Goal: Navigation & Orientation: Find specific page/section

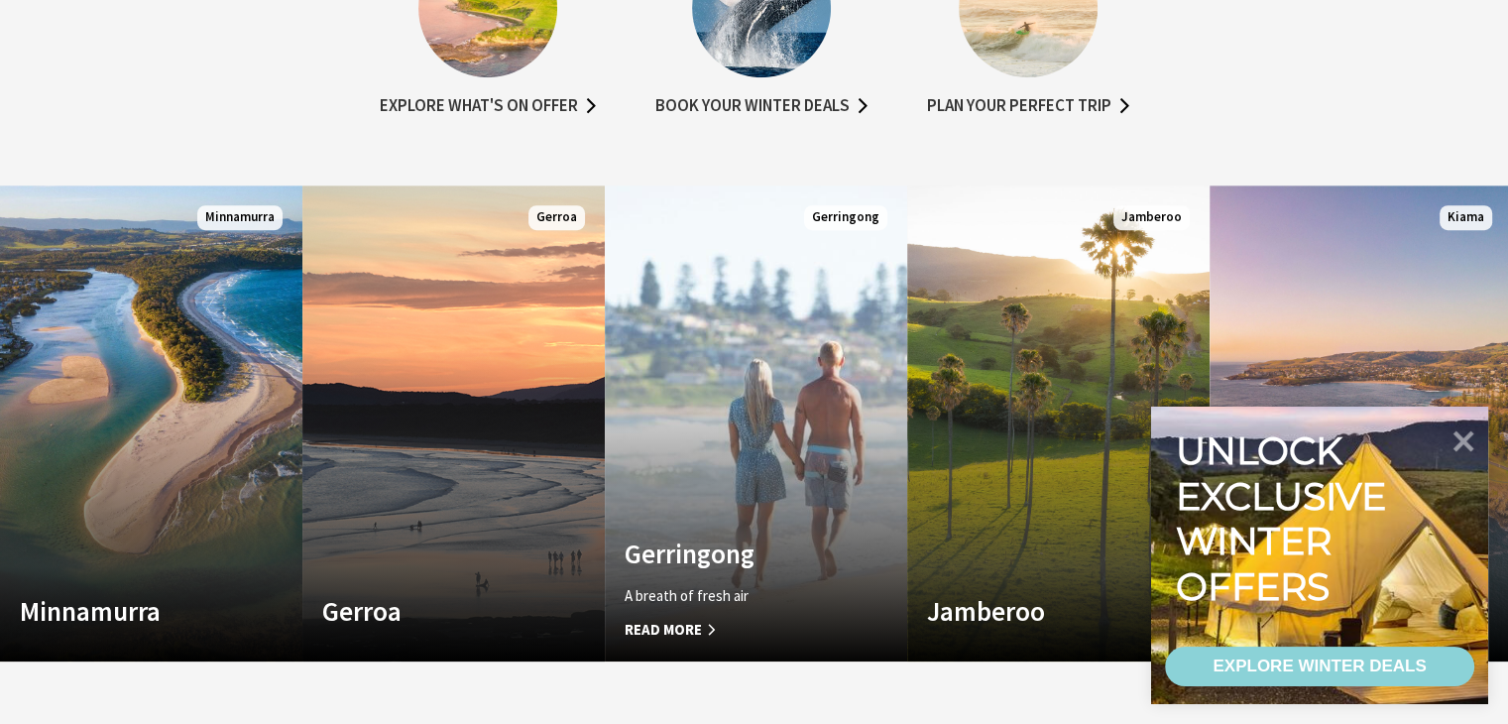
scroll to position [1190, 0]
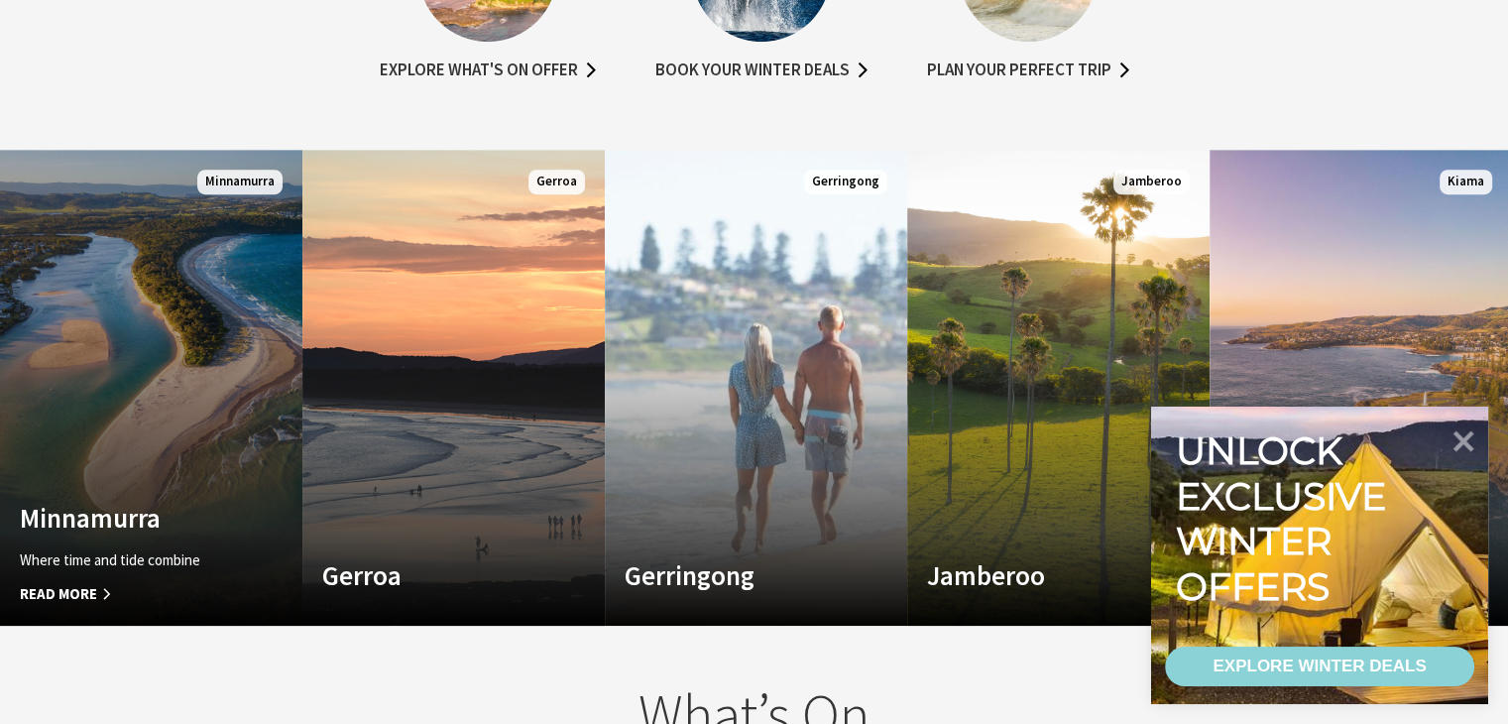
click at [91, 596] on span "Read More" at bounding box center [128, 594] width 217 height 24
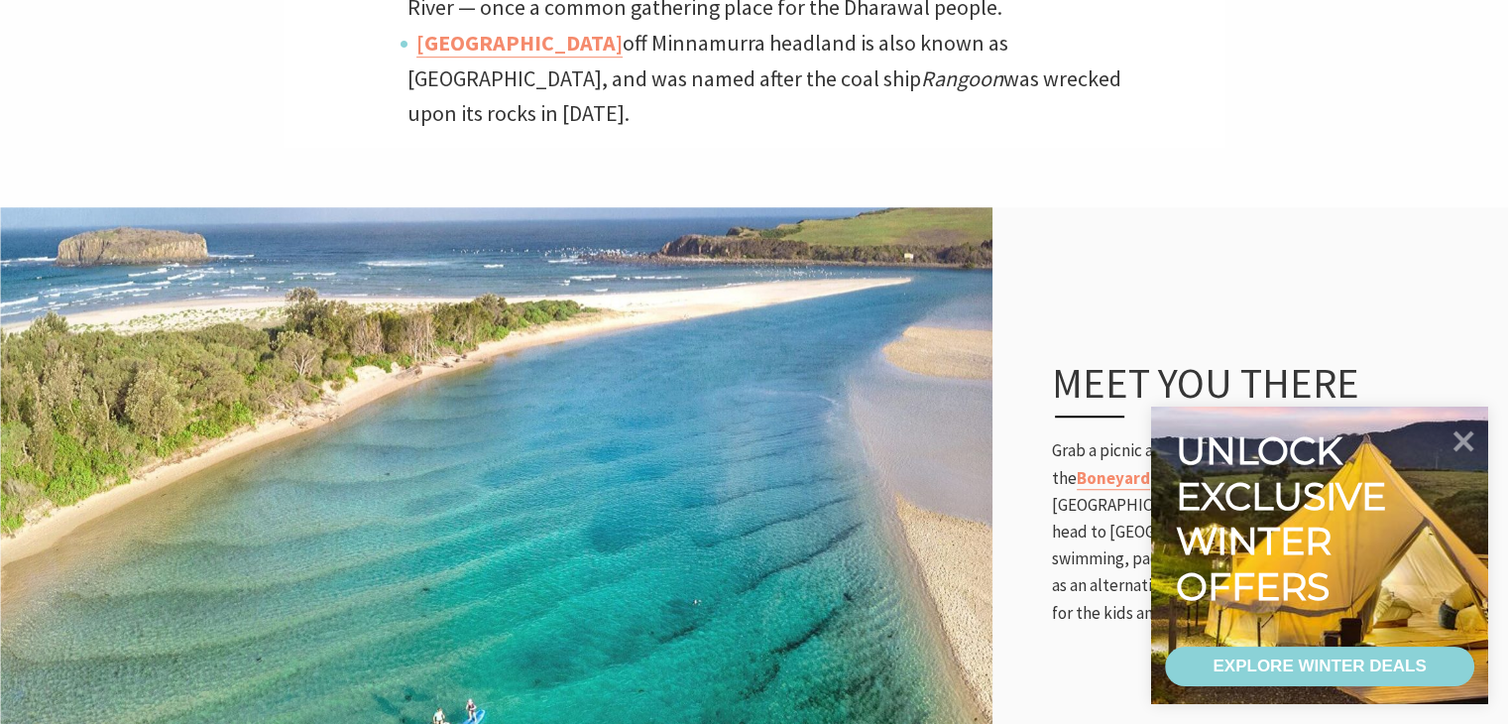
scroll to position [1388, 0]
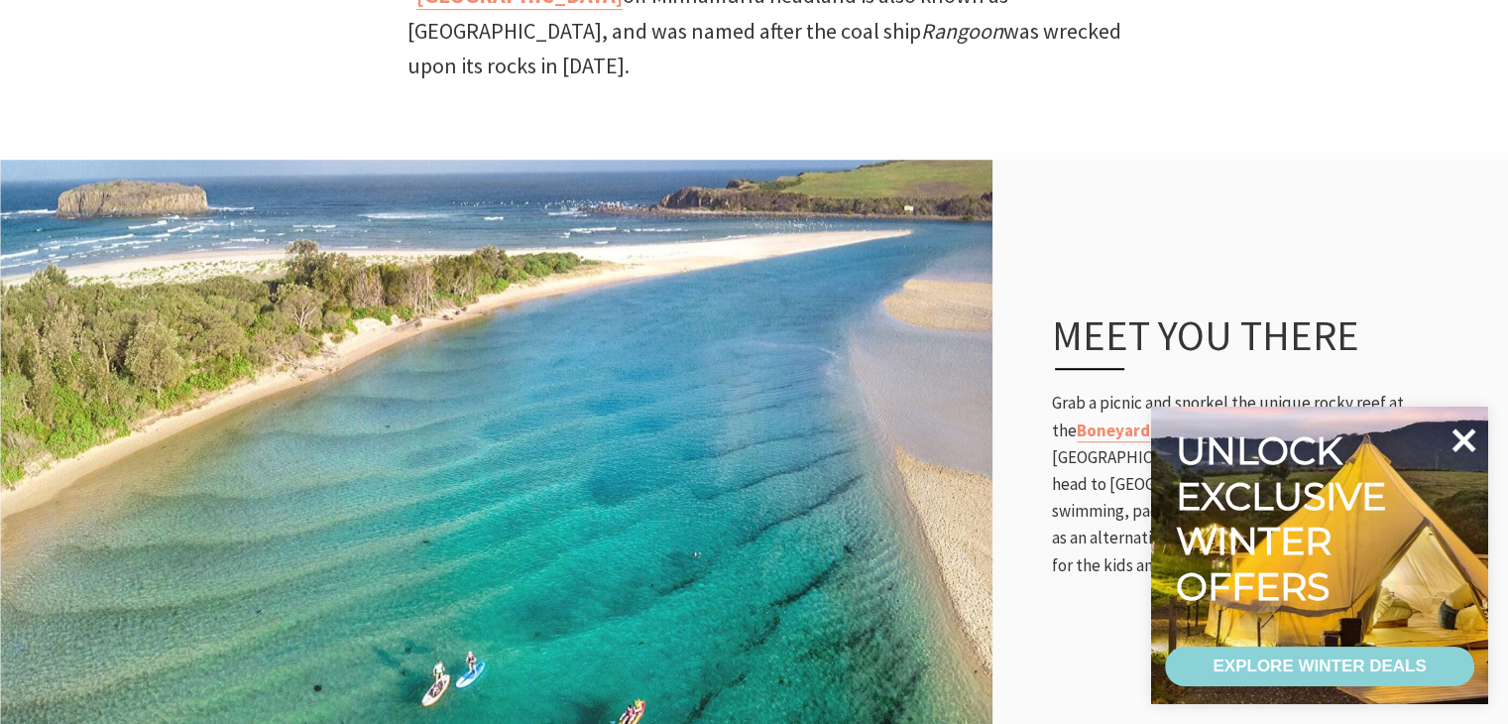
click at [1456, 437] on icon at bounding box center [1464, 441] width 48 height 48
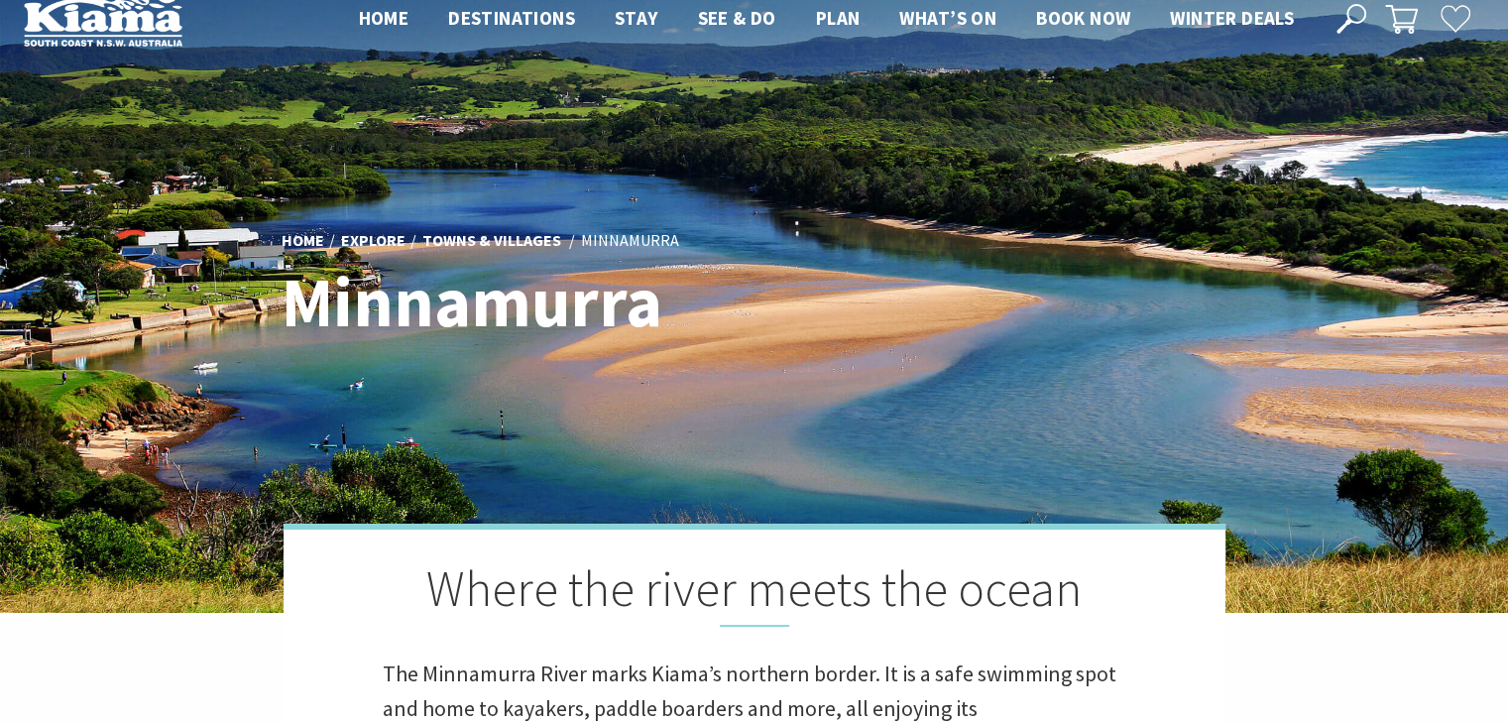
scroll to position [0, 0]
